Goal: Information Seeking & Learning: Learn about a topic

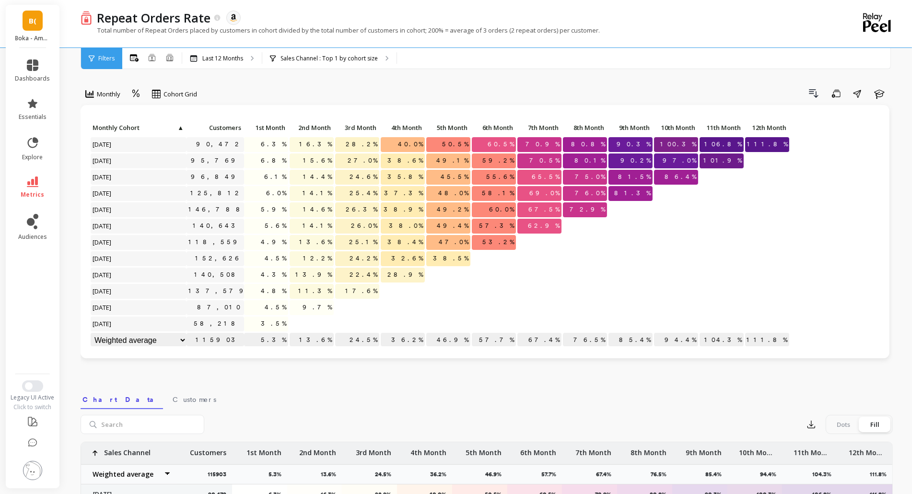
click at [64, 117] on div "B( Boka - Amazon (Essor) dashboards essentials explore metrics audiences Legacy…" at bounding box center [456, 391] width 912 height 783
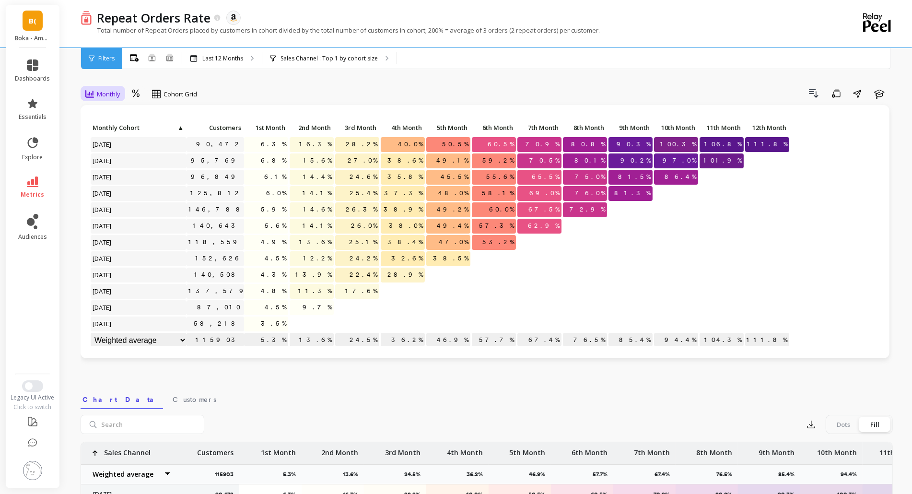
click at [109, 96] on span "Monthly" at bounding box center [108, 94] width 23 height 9
click at [221, 78] on div "3 results available. Use Up and Down to choose options, press Enter to select t…" at bounding box center [487, 404] width 812 height 732
click at [310, 61] on p "Sales Channel : Top 1 by cohort size" at bounding box center [329, 59] width 97 height 8
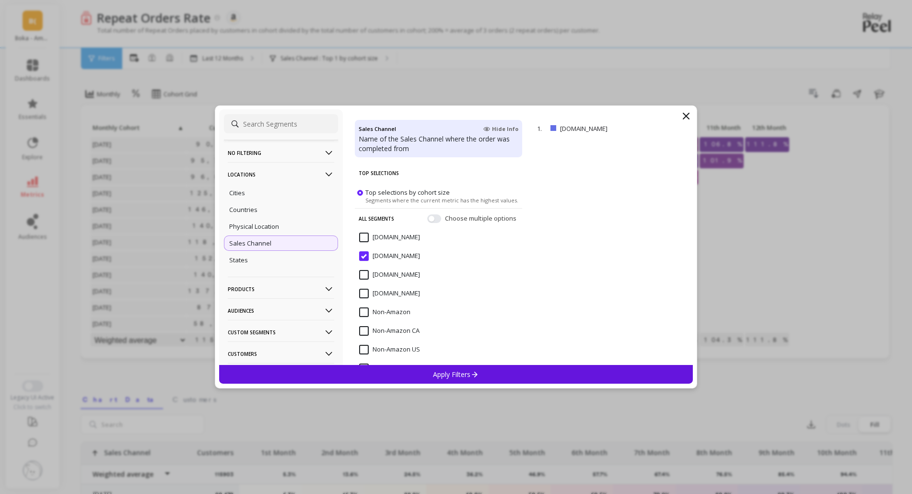
click at [384, 240] on input "[DOMAIN_NAME]" at bounding box center [389, 238] width 61 height 10
click at [365, 260] on input "[DOMAIN_NAME]" at bounding box center [389, 256] width 61 height 10
click at [368, 237] on input "[DOMAIN_NAME]" at bounding box center [389, 238] width 61 height 10
click at [424, 374] on div "Apply Filters" at bounding box center [456, 374] width 474 height 19
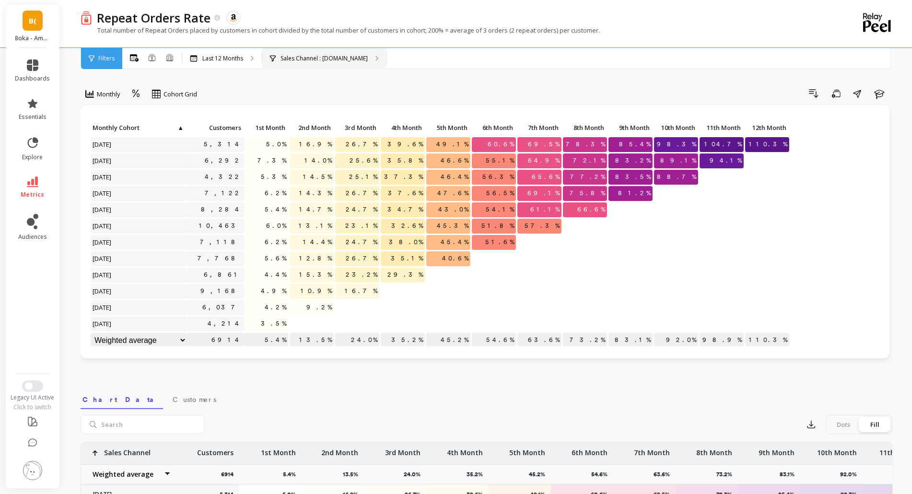
click at [281, 63] on div "Sales Channel : [DOMAIN_NAME]" at bounding box center [324, 58] width 124 height 21
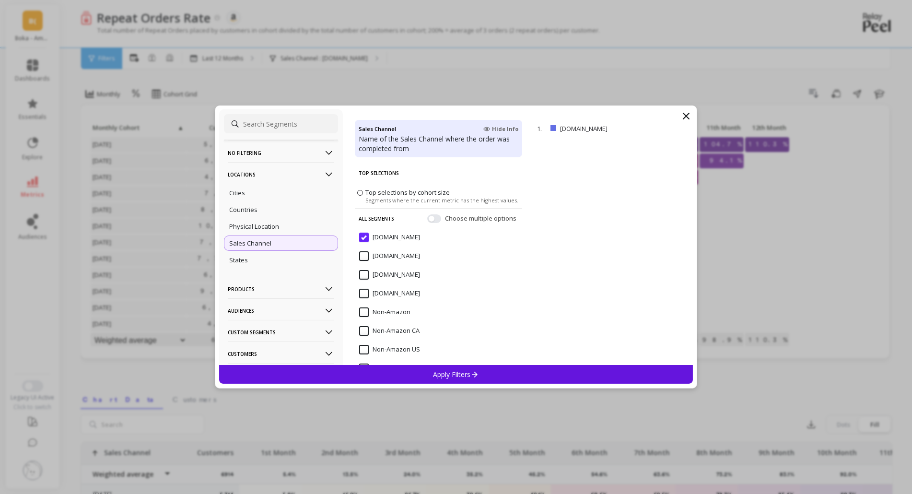
click at [366, 257] on input "[DOMAIN_NAME]" at bounding box center [389, 256] width 61 height 10
click at [395, 189] on span "Top selections by cohort size" at bounding box center [407, 192] width 84 height 9
click at [0, 0] on input "Top selections by cohort size Segments where the current metric has the highest…" at bounding box center [0, 0] width 0 height 0
click at [445, 219] on span "Choose multiple options" at bounding box center [481, 219] width 73 height 10
click at [427, 219] on button "button" at bounding box center [434, 218] width 14 height 9
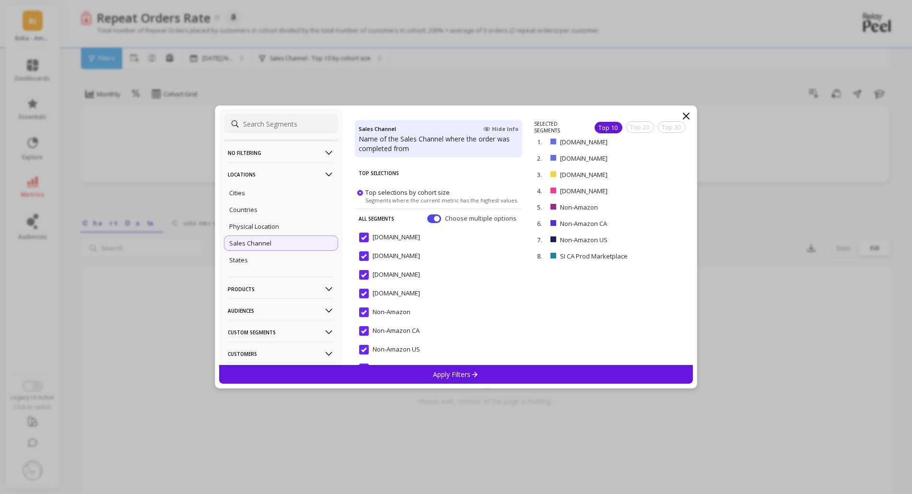
click at [365, 242] on span "[DOMAIN_NAME]" at bounding box center [389, 243] width 61 height 20
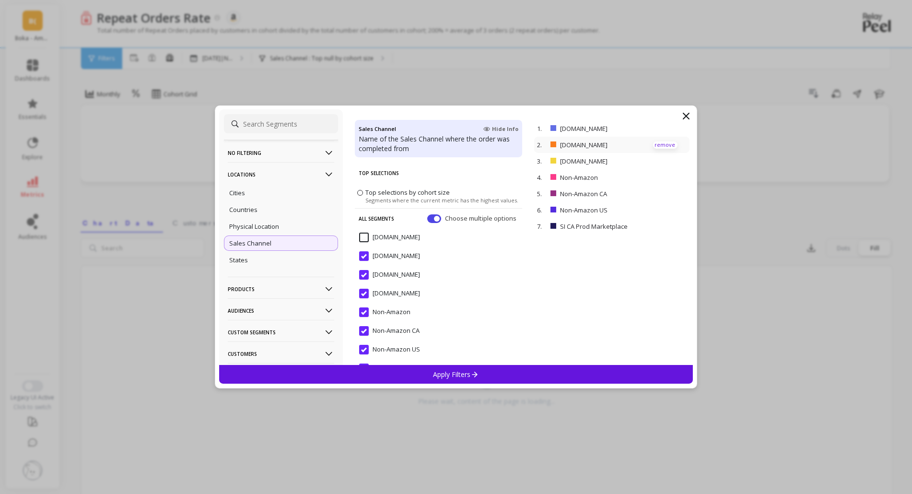
click at [658, 148] on p "remove" at bounding box center [665, 144] width 24 height 7
click at [653, 160] on p "remove" at bounding box center [665, 161] width 24 height 7
click at [662, 142] on p "remove" at bounding box center [665, 144] width 24 height 7
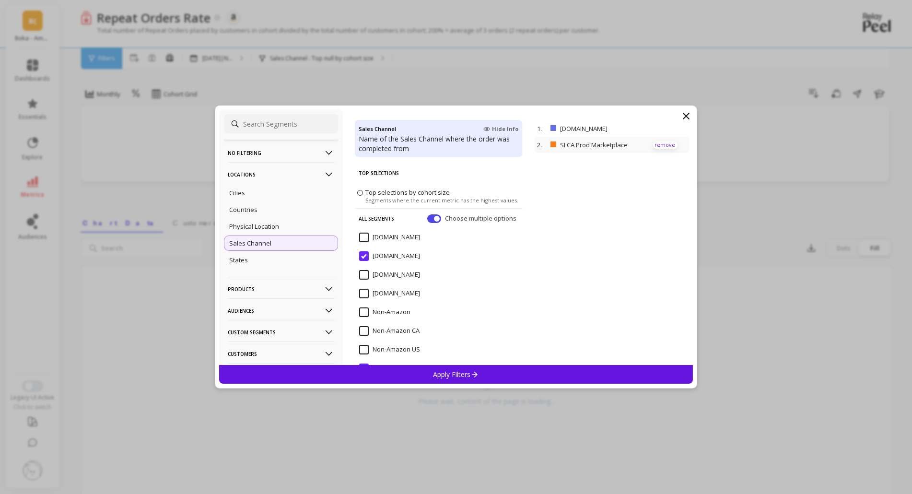
click at [657, 146] on p "remove" at bounding box center [665, 144] width 24 height 7
click at [375, 242] on span "[DOMAIN_NAME]" at bounding box center [389, 243] width 61 height 20
click at [437, 382] on div "Apply Filters" at bounding box center [456, 374] width 474 height 19
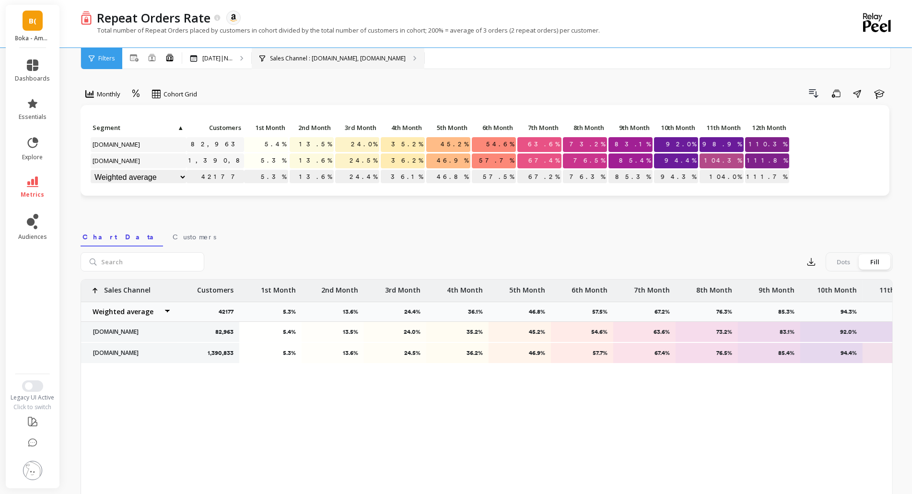
click at [288, 50] on div "Sales Channel : Amazon.com, Amazon.ca" at bounding box center [338, 58] width 173 height 21
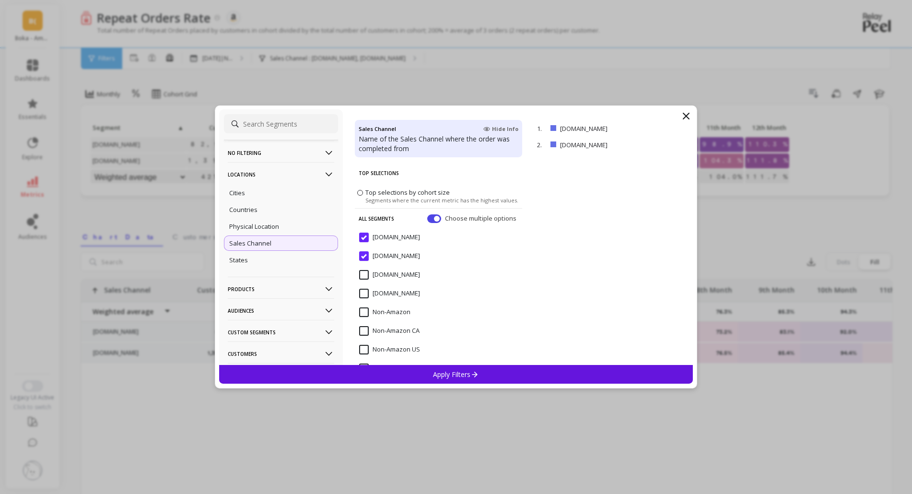
click at [373, 237] on input "[DOMAIN_NAME]" at bounding box center [389, 238] width 61 height 10
click at [418, 376] on div "Apply Filters" at bounding box center [456, 374] width 474 height 19
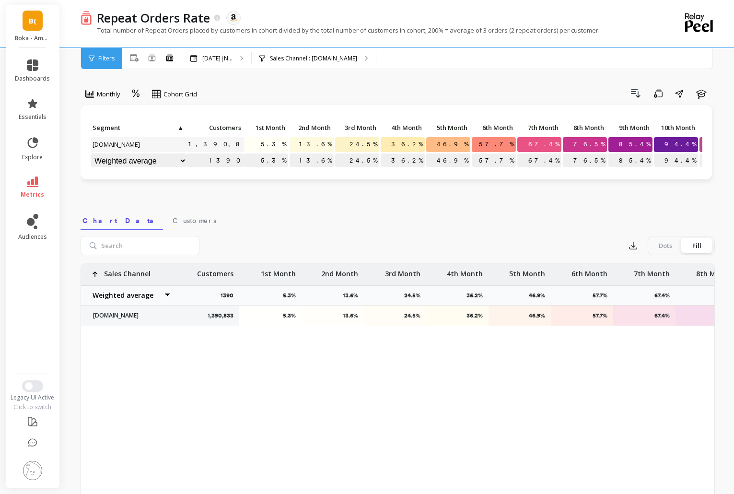
click at [30, 26] on link "B(" at bounding box center [33, 21] width 20 height 20
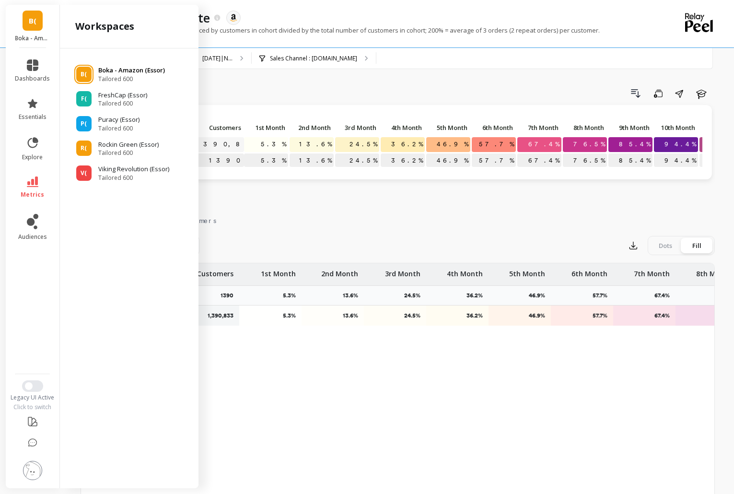
click at [94, 69] on div "B( Boka - Amazon (Essor) Tailored 600" at bounding box center [129, 74] width 123 height 17
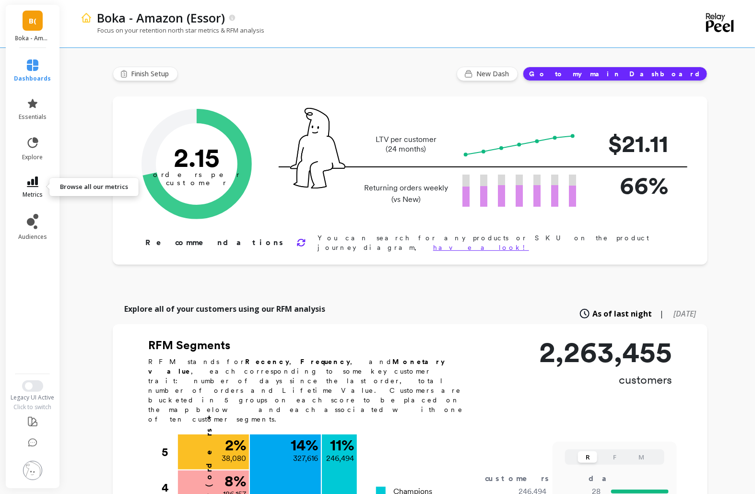
click at [48, 190] on link "metrics" at bounding box center [32, 187] width 37 height 22
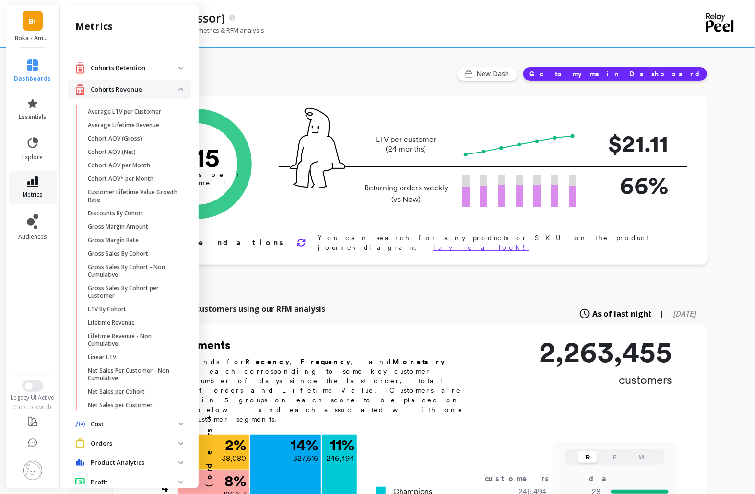
scroll to position [37, 0]
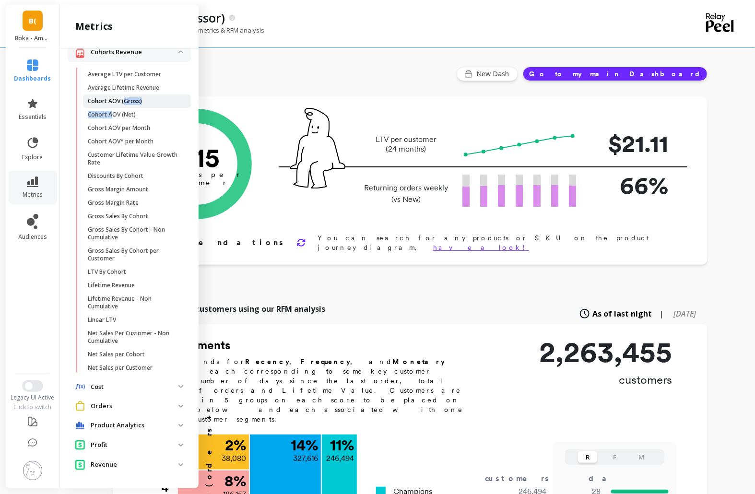
drag, startPoint x: 111, startPoint y: 114, endPoint x: 123, endPoint y: 103, distance: 16.3
click at [123, 103] on ul "Average LTV per Customer Average Lifetime Revenue Cohort AOV (Gross) Cohort AOV…" at bounding box center [130, 223] width 119 height 311
click at [112, 100] on p "Cohort AOV (Gross)" at bounding box center [115, 101] width 54 height 8
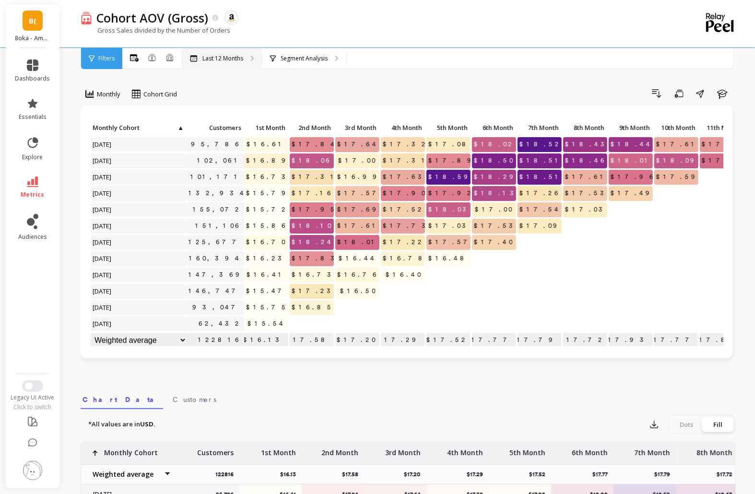
click at [237, 56] on p "Last 12 Months" at bounding box center [222, 59] width 41 height 8
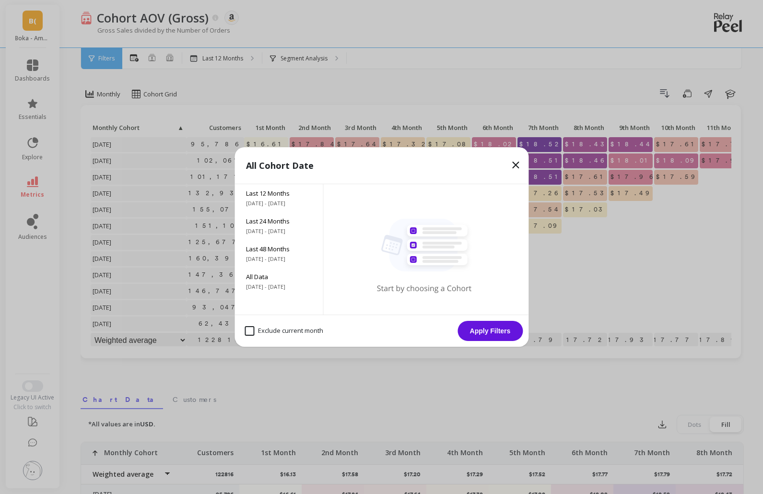
click at [297, 85] on div "All Cohort Date Last 12 Months 9/24/2024 - 9/24/2025 Last 24 Months 9/24/2023 -…" at bounding box center [381, 247] width 763 height 494
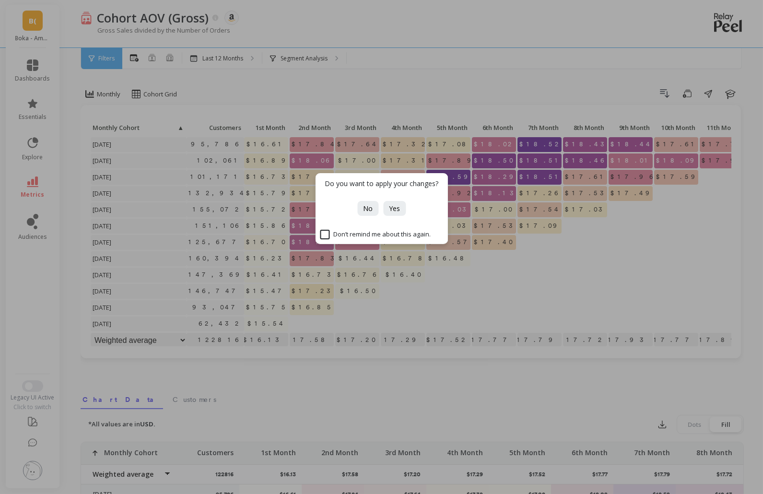
click at [310, 65] on div "Do you want to apply your changes? No Yes Don’t remind me about this again." at bounding box center [381, 247] width 763 height 494
click at [363, 202] on button "No" at bounding box center [367, 208] width 21 height 15
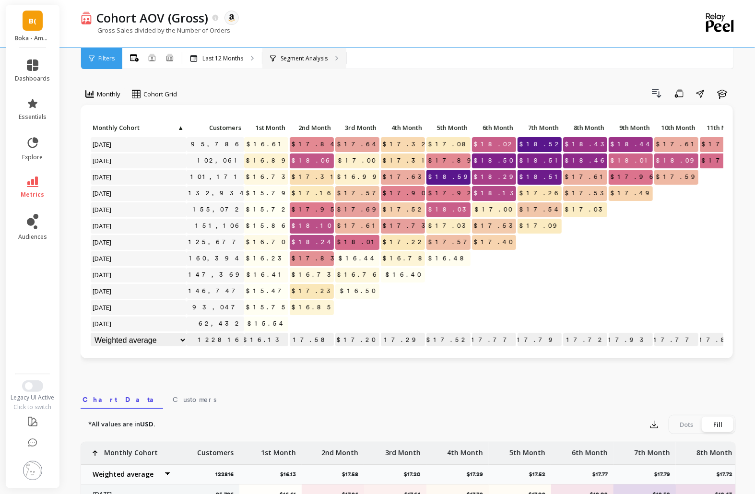
click at [308, 49] on div "Segment Analysis" at bounding box center [304, 58] width 84 height 21
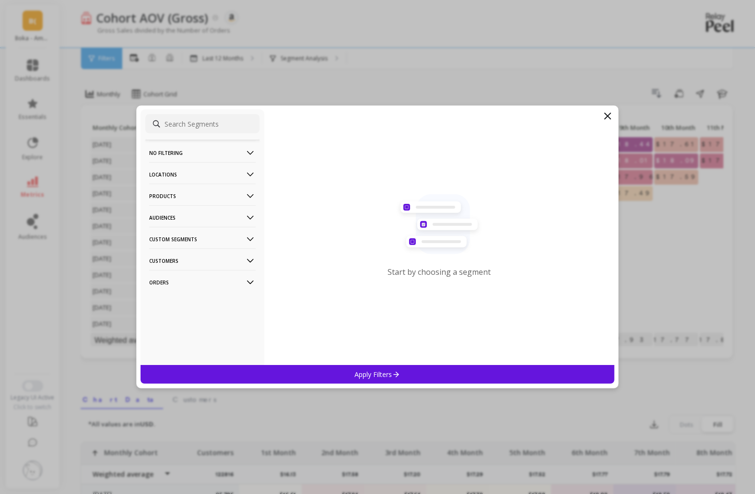
click at [194, 173] on p "Locations" at bounding box center [202, 174] width 106 height 24
click at [185, 246] on p "Sales Channel" at bounding box center [172, 243] width 42 height 9
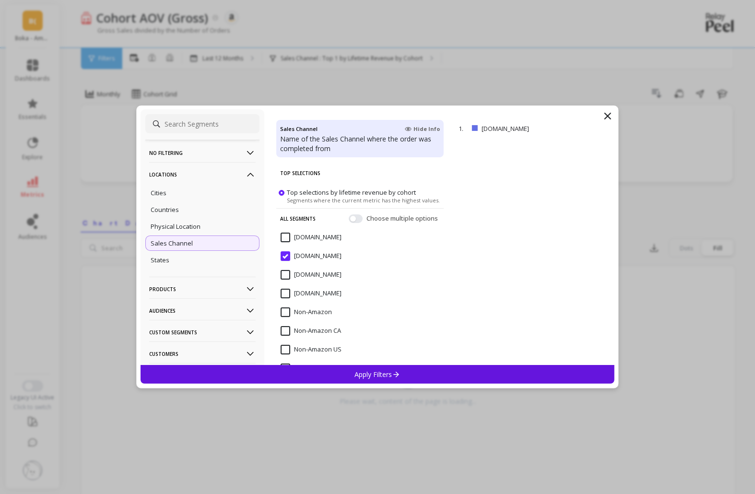
click at [611, 107] on div "No filtering Overall Locations Cities Countries Physical Location Sales Channel…" at bounding box center [377, 246] width 482 height 283
click at [347, 383] on div "Apply Filters" at bounding box center [377, 374] width 474 height 19
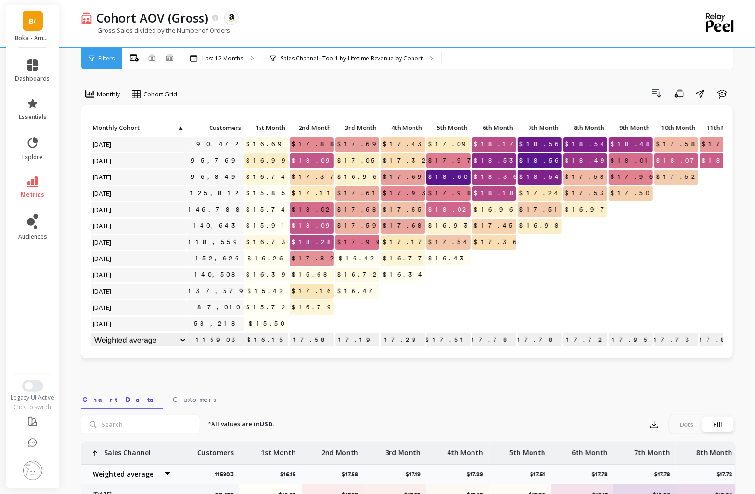
click at [73, 188] on div "Cohort AOV (Gross) The data you are viewing comes from: Amazon Seller Central G…" at bounding box center [410, 391] width 690 height 783
drag, startPoint x: 91, startPoint y: 257, endPoint x: 165, endPoint y: 262, distance: 74.5
click at [165, 262] on p "[DATE]" at bounding box center [139, 258] width 96 height 14
drag, startPoint x: 91, startPoint y: 257, endPoint x: 198, endPoint y: 256, distance: 106.5
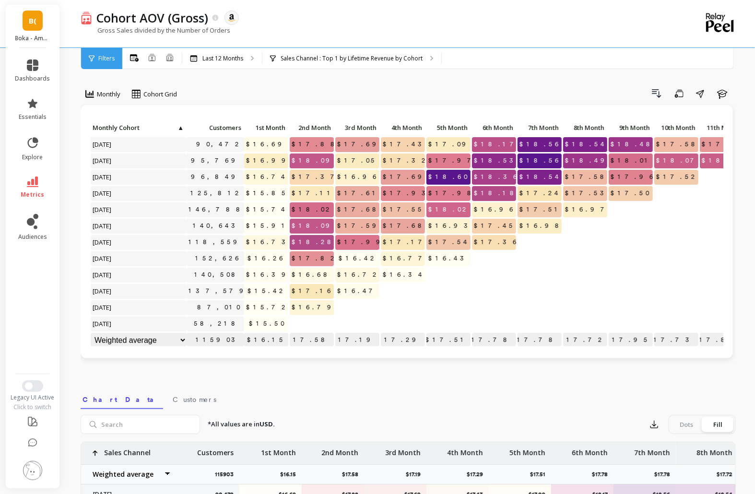
click at [151, 260] on p "[DATE]" at bounding box center [139, 258] width 96 height 14
click at [100, 261] on span "[DATE]" at bounding box center [102, 258] width 23 height 14
click at [131, 262] on p "[DATE]" at bounding box center [139, 258] width 96 height 14
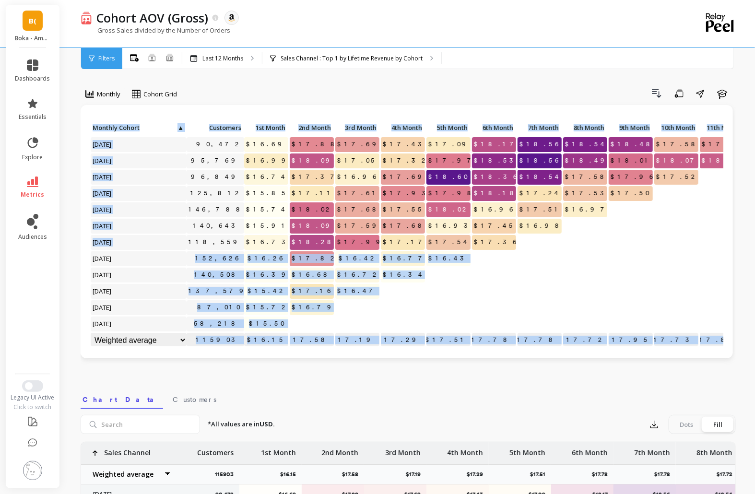
drag, startPoint x: 85, startPoint y: 258, endPoint x: 200, endPoint y: 264, distance: 115.7
click at [190, 264] on div "Click to create an audience 90,472 $16.69 $17.88 $17.69 $17.43 $17.09 $18.17 $1…" at bounding box center [407, 231] width 652 height 253
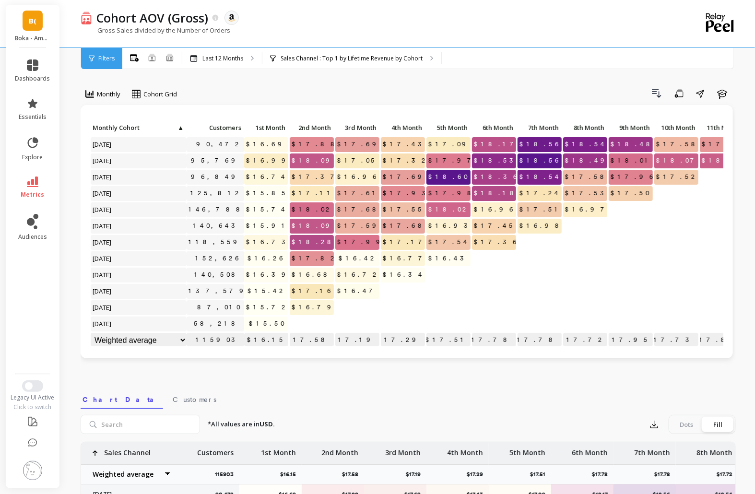
click at [206, 258] on div "Click to create an audience 152,626" at bounding box center [216, 258] width 58 height 15
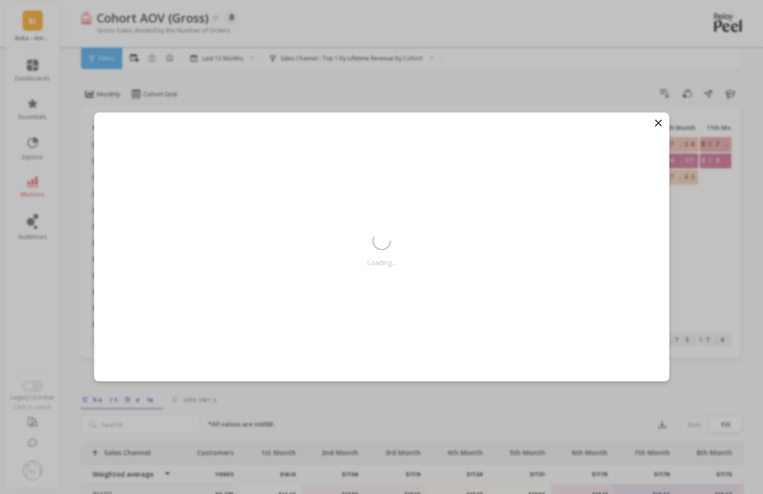
click at [476, 49] on div "Loading..." at bounding box center [381, 247] width 763 height 494
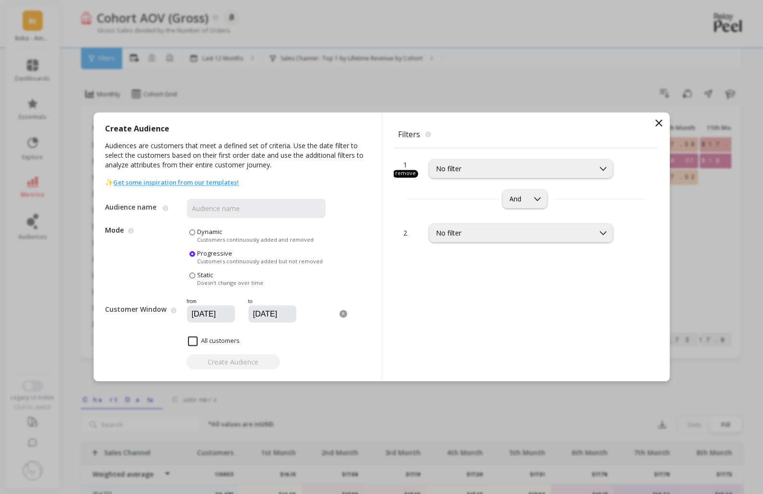
click at [657, 122] on icon at bounding box center [659, 123] width 12 height 12
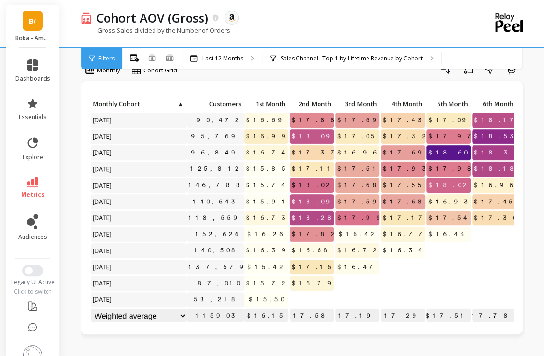
scroll to position [46, 0]
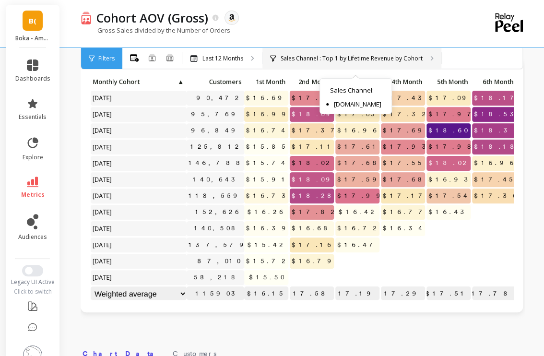
click at [351, 55] on p "Sales Channel : Top 1 by Lifetime Revenue by Cohort" at bounding box center [352, 59] width 142 height 8
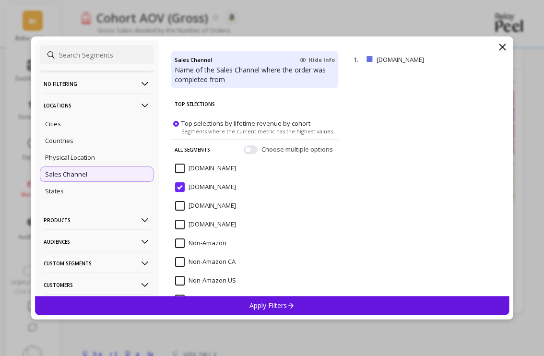
click at [505, 50] on icon at bounding box center [502, 47] width 6 height 6
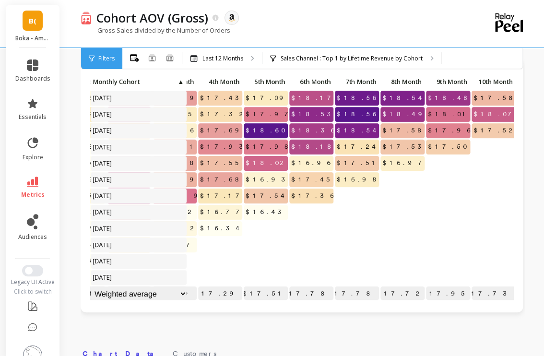
scroll to position [6, 0]
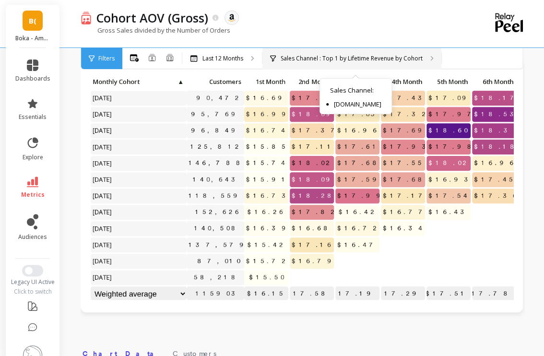
click at [305, 64] on div "Sales Channel : Top 1 by Lifetime Revenue by Cohort Sales Channel : Amazon.com" at bounding box center [351, 58] width 179 height 21
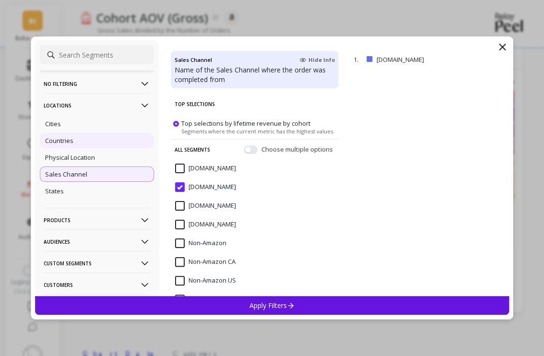
click at [95, 139] on div "Countries" at bounding box center [97, 140] width 114 height 15
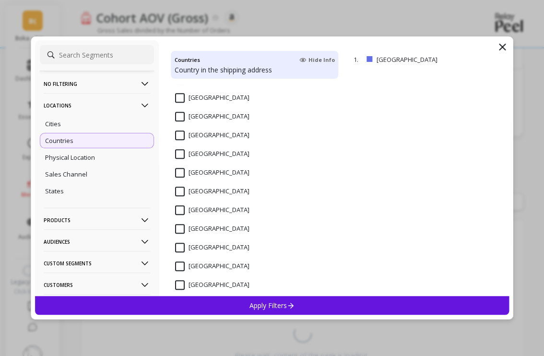
scroll to position [230, 0]
click at [169, 166] on div "Countries Hide Info Country in the shipping address Bahamas Bahrain Barbados Be…" at bounding box center [254, 168] width 191 height 256
click at [180, 170] on input "Canada" at bounding box center [212, 172] width 74 height 10
click at [257, 303] on p "Apply Filters" at bounding box center [272, 305] width 46 height 9
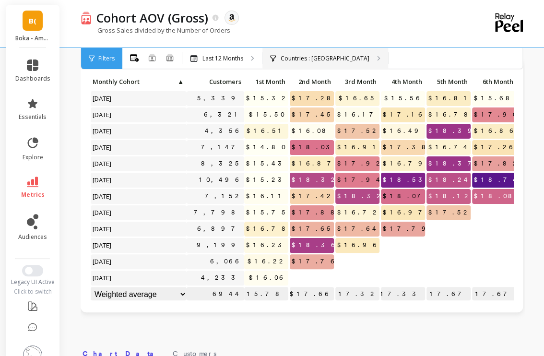
click at [312, 66] on div "Countries : Canada" at bounding box center [325, 58] width 126 height 21
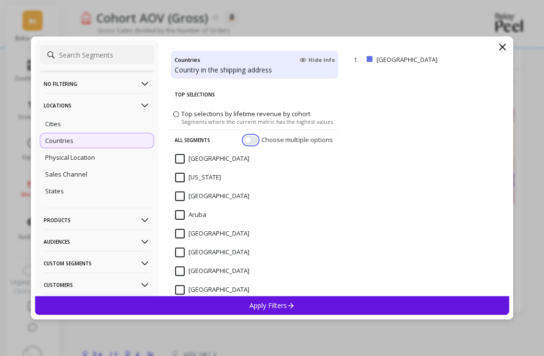
click at [244, 140] on button "button" at bounding box center [251, 140] width 14 height 9
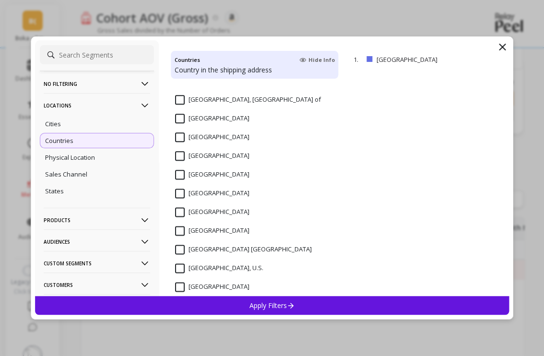
scroll to position [1809, 0]
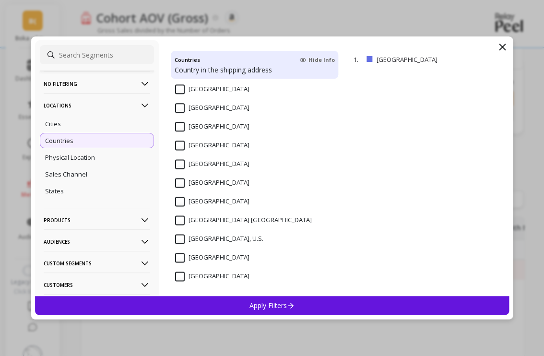
click at [178, 203] on input "United States" at bounding box center [212, 202] width 74 height 10
click at [255, 316] on div "No filtering Overall Locations Cities Countries Physical Location Sales Channel…" at bounding box center [272, 177] width 482 height 283
click at [259, 309] on p "Apply Filters" at bounding box center [272, 305] width 46 height 9
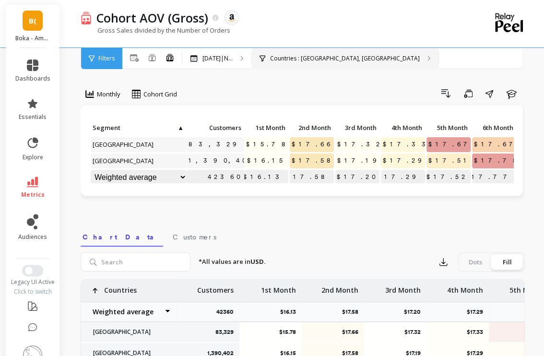
click at [300, 63] on div "Countries : Canada, United States" at bounding box center [345, 58] width 187 height 21
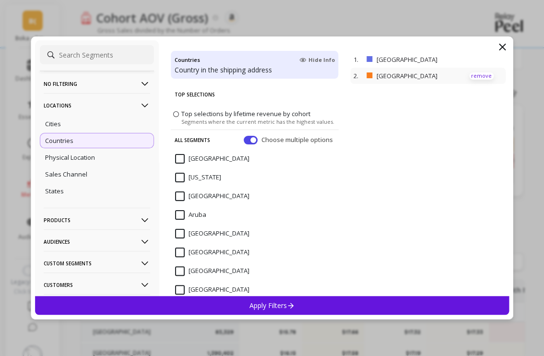
click at [478, 74] on p "remove" at bounding box center [481, 75] width 24 height 7
click at [483, 59] on p "remove" at bounding box center [481, 59] width 24 height 7
click at [281, 313] on div "Apply Filters" at bounding box center [272, 305] width 474 height 19
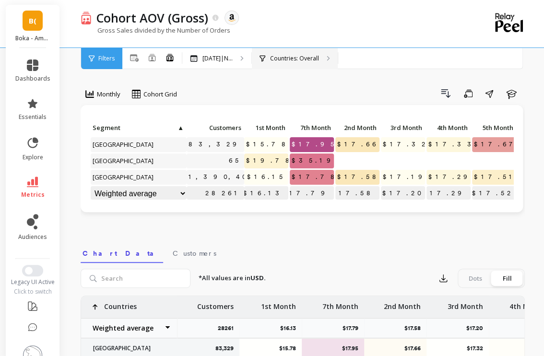
click at [302, 64] on div "Countries: Overall" at bounding box center [295, 58] width 86 height 21
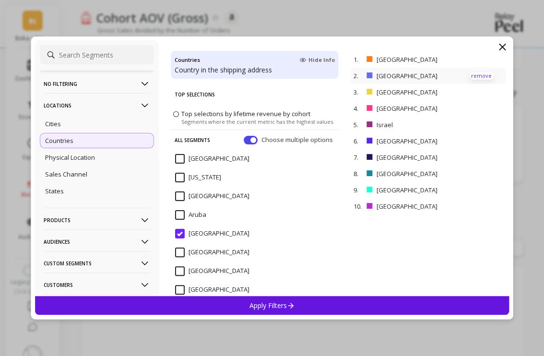
click at [478, 73] on p "remove" at bounding box center [481, 75] width 24 height 7
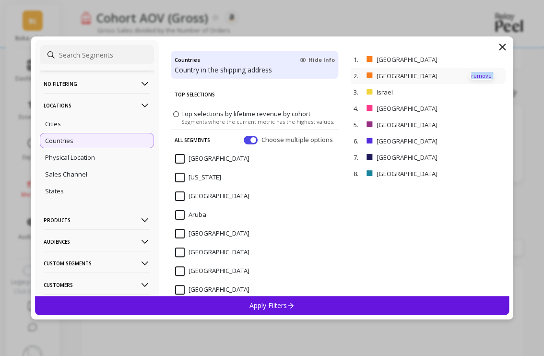
click at [478, 73] on p "remove" at bounding box center [481, 75] width 24 height 7
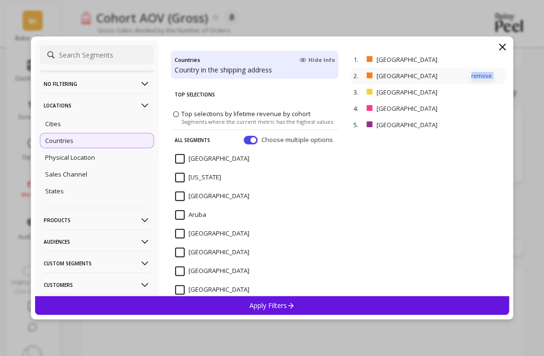
click at [478, 73] on p "remove" at bounding box center [481, 75] width 24 height 7
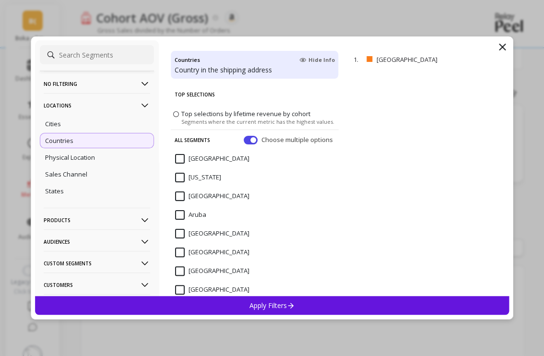
click at [290, 307] on icon at bounding box center [291, 305] width 8 height 8
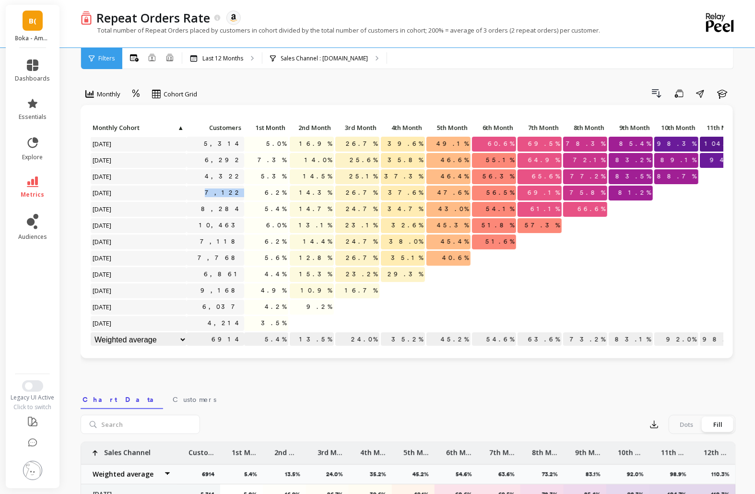
drag, startPoint x: 214, startPoint y: 188, endPoint x: 251, endPoint y: 189, distance: 36.5
click at [251, 189] on div "Click to create an audience 5,314 5.0% 16.9% 26.7% 39.6% 49.1% 60.6% 69.5% 78.3…" at bounding box center [440, 234] width 700 height 228
click at [237, 94] on div "Drill Down Save Share Learn" at bounding box center [470, 93] width 532 height 15
click at [77, 89] on div "Repeat Orders Rate The data you are viewing comes from: Amazon Seller Central T…" at bounding box center [410, 391] width 690 height 783
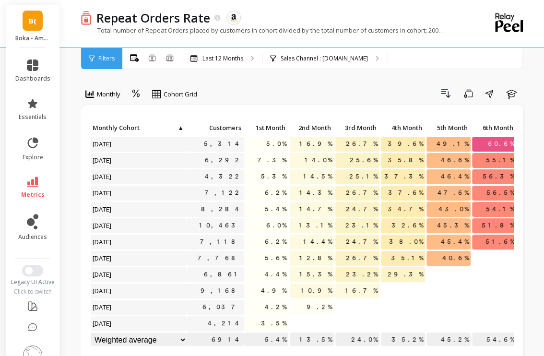
scroll to position [6, 0]
click at [317, 55] on p "Sales Channel : Amazon.ca" at bounding box center [324, 59] width 87 height 8
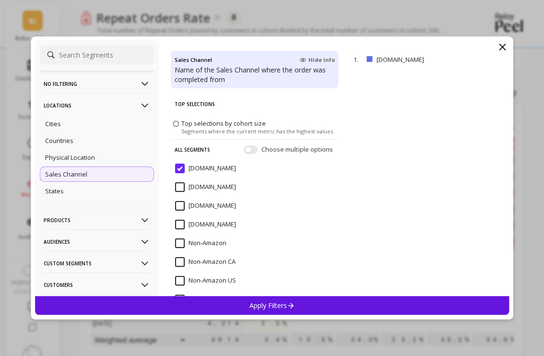
click at [198, 189] on input "[DOMAIN_NAME]" at bounding box center [205, 187] width 61 height 10
click at [184, 186] on input "[DOMAIN_NAME]" at bounding box center [205, 187] width 61 height 10
click at [243, 299] on div "Apply Filters" at bounding box center [272, 305] width 474 height 19
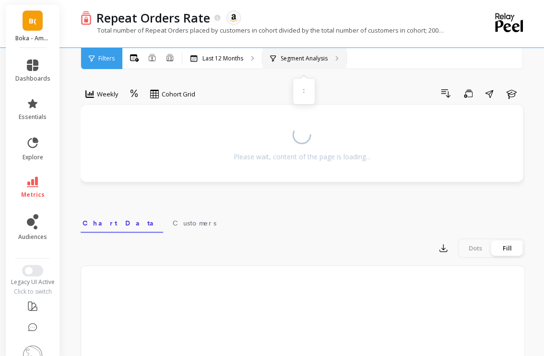
click at [297, 58] on p "Segment Analysis" at bounding box center [304, 59] width 47 height 8
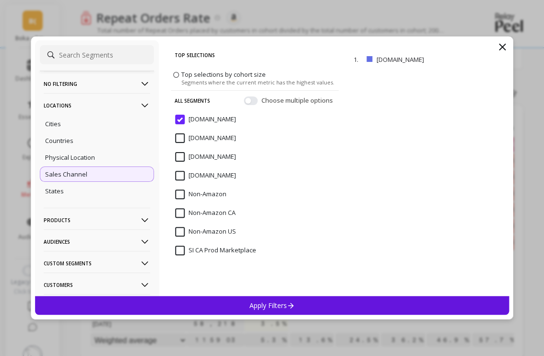
click at [242, 319] on div "No filtering Overall Locations Cities Countries Physical Location Sales Channel…" at bounding box center [272, 178] width 544 height 356
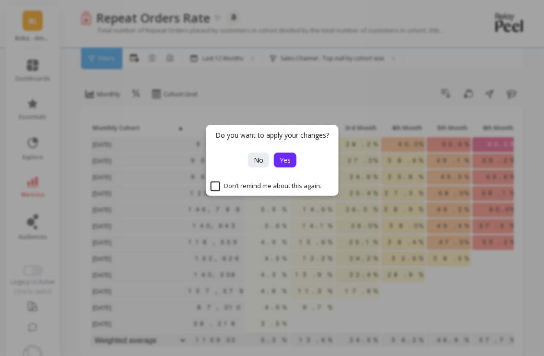
click at [283, 155] on span "Yes" at bounding box center [285, 159] width 11 height 9
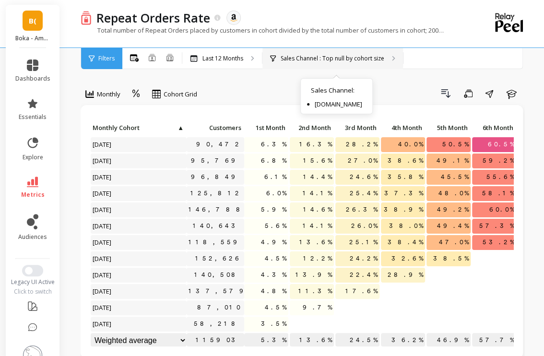
click at [310, 62] on div "Sales Channel : Top null by cohort size Sales Channel : [DOMAIN_NAME]" at bounding box center [332, 58] width 140 height 21
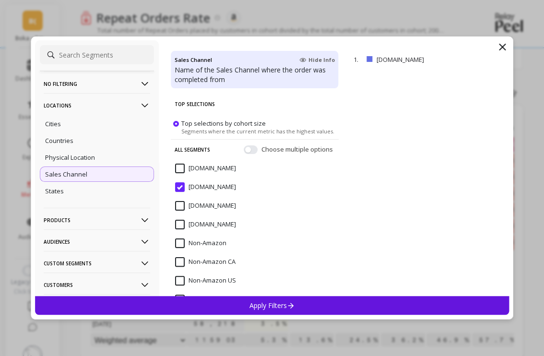
click at [190, 171] on input "[DOMAIN_NAME]" at bounding box center [205, 169] width 61 height 10
click at [231, 302] on div "Apply Filters" at bounding box center [272, 305] width 474 height 19
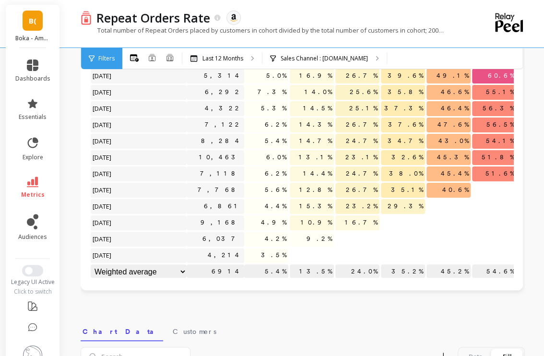
scroll to position [138, 0]
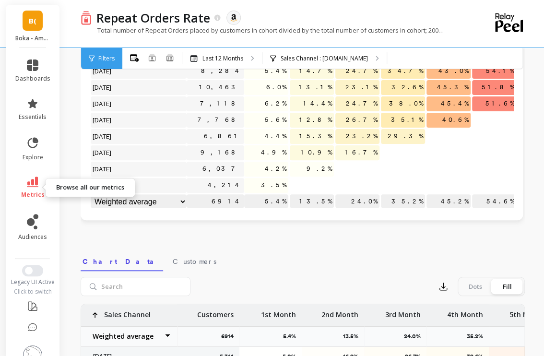
click at [28, 178] on icon at bounding box center [33, 181] width 12 height 11
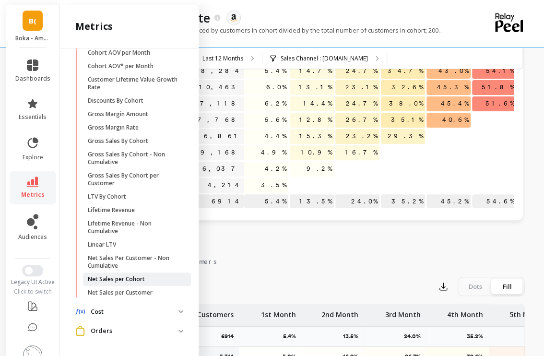
scroll to position [84, 0]
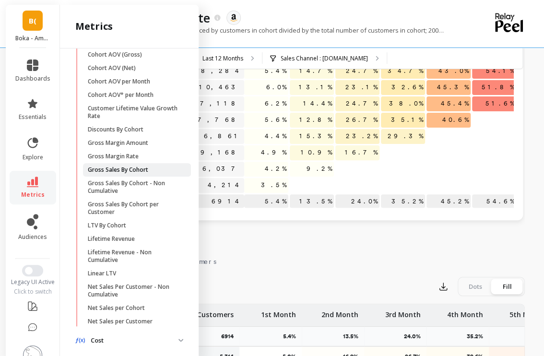
click at [156, 167] on span "Gross Sales By Cohort" at bounding box center [134, 170] width 92 height 8
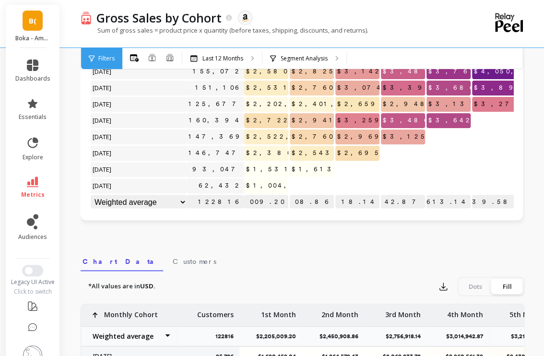
scroll to position [92, 0]
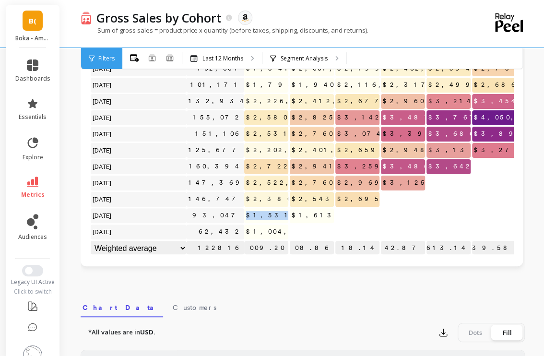
drag, startPoint x: 249, startPoint y: 213, endPoint x: 285, endPoint y: 216, distance: 36.1
click at [285, 216] on span "$1,531,206.56" at bounding box center [290, 215] width 93 height 14
click at [268, 213] on span "$1,531,206.56" at bounding box center [290, 215] width 93 height 14
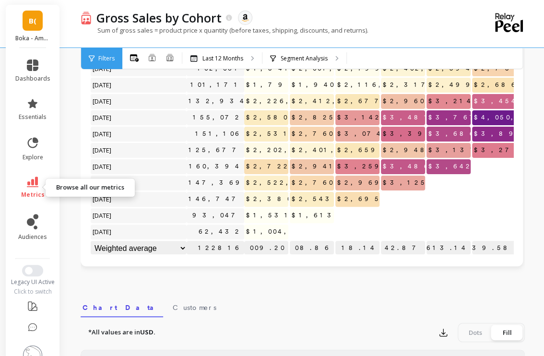
click at [37, 179] on link "metrics" at bounding box center [32, 187] width 35 height 22
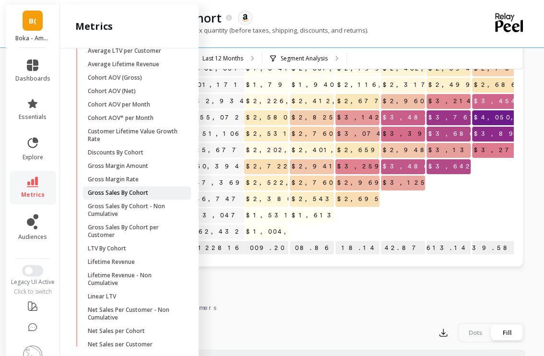
scroll to position [176, 0]
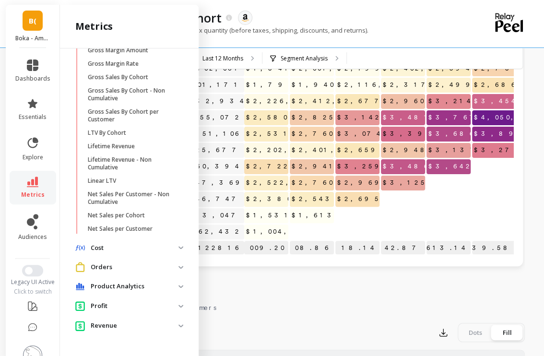
click at [114, 321] on p "Revenue" at bounding box center [135, 326] width 88 height 10
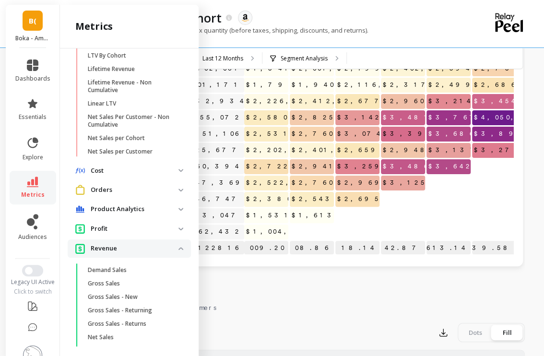
scroll to position [315, 0]
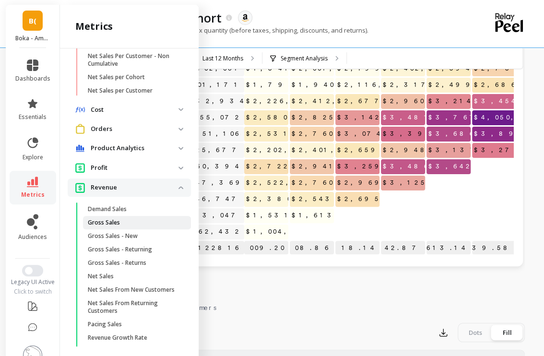
click at [147, 227] on link "Gross Sales" at bounding box center [137, 222] width 108 height 13
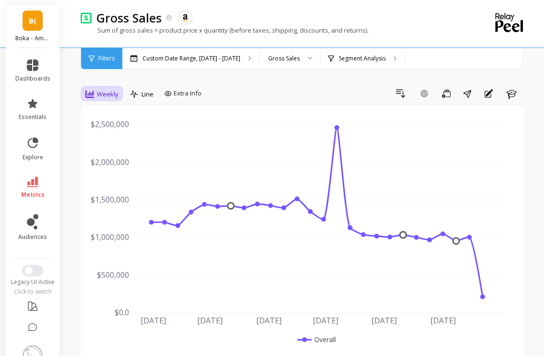
click at [112, 95] on span "Weekly" at bounding box center [108, 94] width 22 height 9
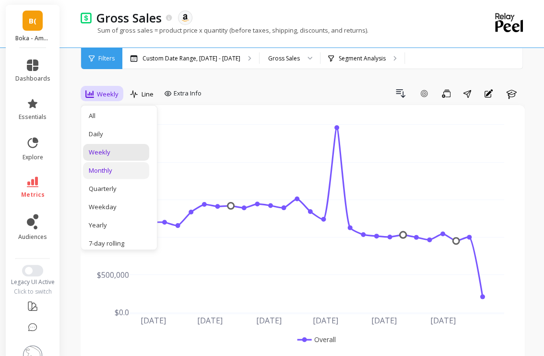
click at [105, 163] on div "Monthly" at bounding box center [116, 170] width 66 height 17
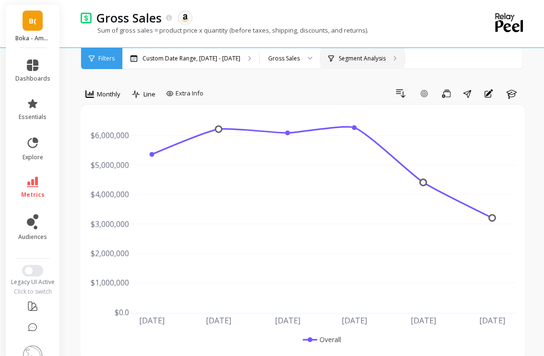
click at [339, 56] on p "Segment Analysis" at bounding box center [362, 59] width 47 height 8
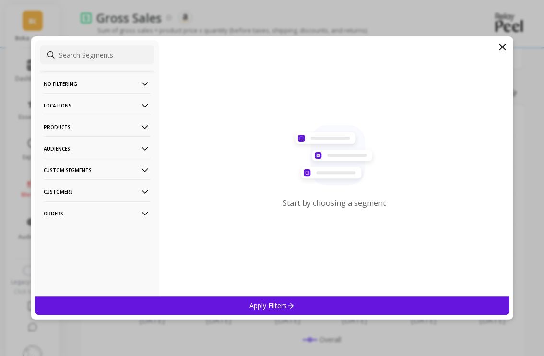
click at [90, 169] on p "Custom Segments" at bounding box center [97, 170] width 106 height 24
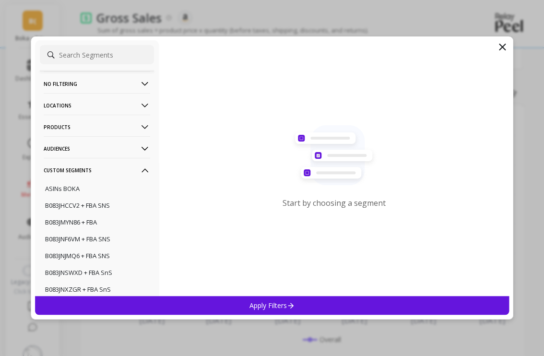
click at [90, 169] on p "Custom Segments" at bounding box center [97, 170] width 106 height 24
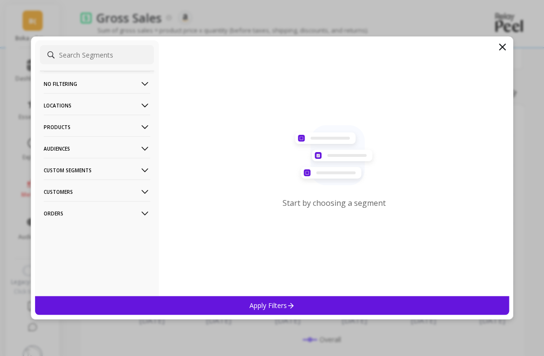
click at [82, 187] on p "Customers" at bounding box center [97, 191] width 106 height 24
click at [508, 47] on div "Start by choosing a segment" at bounding box center [334, 168] width 350 height 256
click at [506, 48] on icon at bounding box center [502, 47] width 12 height 12
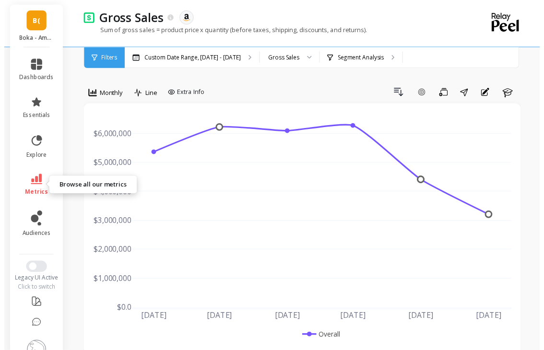
scroll to position [19, 0]
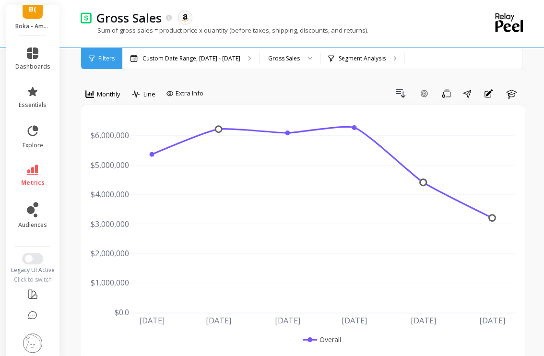
click at [34, 335] on img at bounding box center [32, 342] width 19 height 19
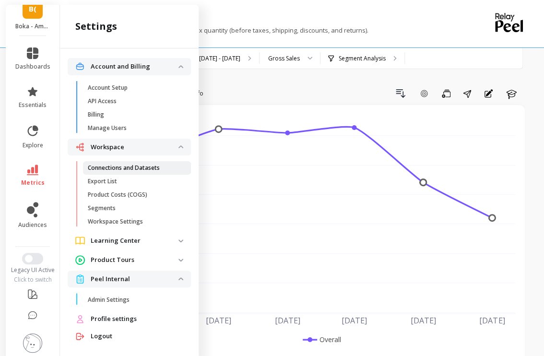
click at [117, 167] on p "Connections and Datasets" at bounding box center [124, 168] width 72 height 8
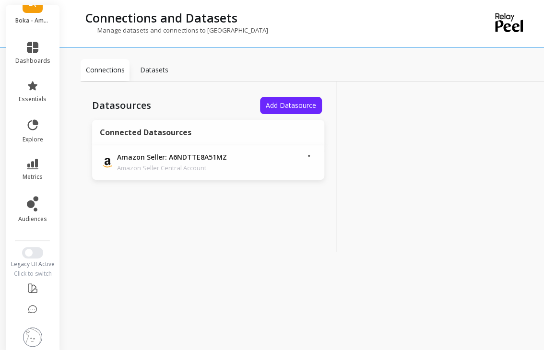
click at [117, 167] on p "Amazon Seller Central Account" at bounding box center [184, 168] width 134 height 10
